Goal: Navigation & Orientation: Find specific page/section

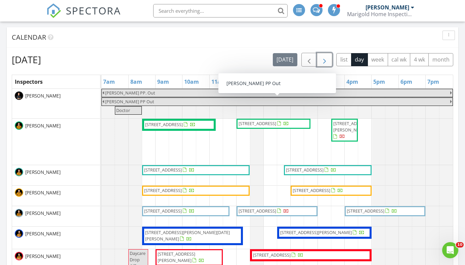
click at [331, 61] on button "button" at bounding box center [325, 60] width 16 height 14
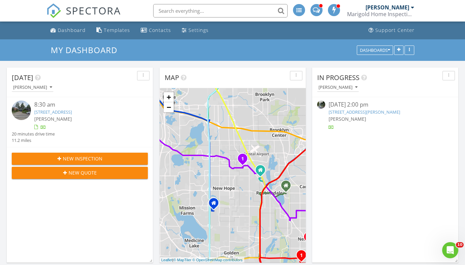
click at [92, 16] on span "SPECTORA" at bounding box center [93, 10] width 55 height 14
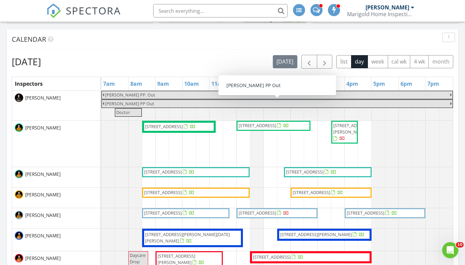
scroll to position [240, 0]
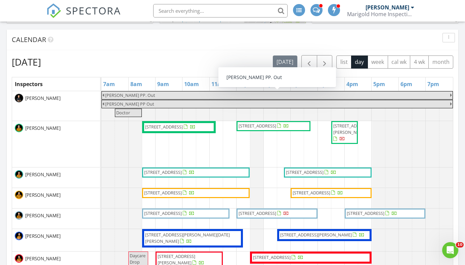
click at [235, 40] on div "Calendar" at bounding box center [228, 40] width 432 height 10
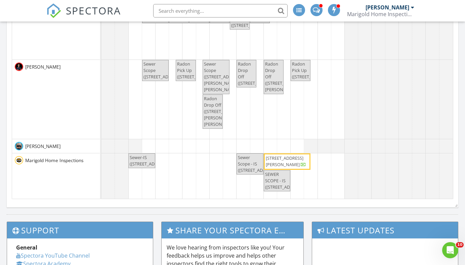
scroll to position [0, 0]
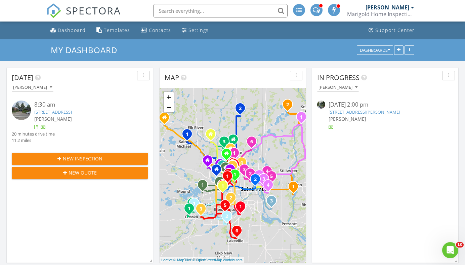
click at [109, 14] on span "SPECTORA" at bounding box center [93, 10] width 55 height 14
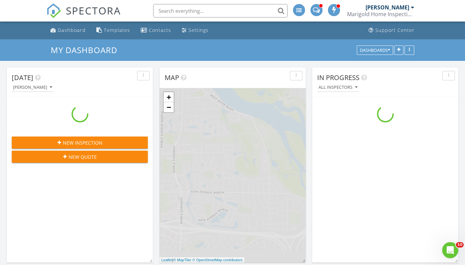
scroll to position [545, 466]
